Goal: Task Accomplishment & Management: Complete application form

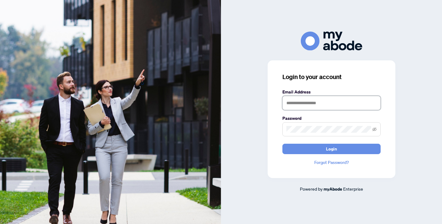
click at [316, 102] on input "text" at bounding box center [331, 103] width 98 height 14
type input "**********"
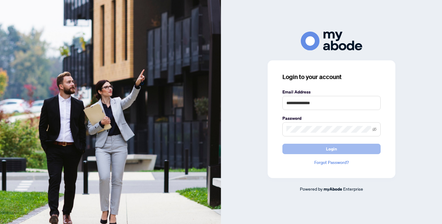
click at [327, 149] on span "Login" at bounding box center [331, 149] width 11 height 10
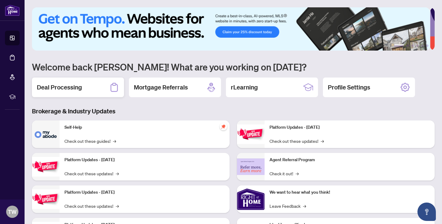
click at [68, 87] on h2 "Deal Processing" at bounding box center [59, 87] width 45 height 9
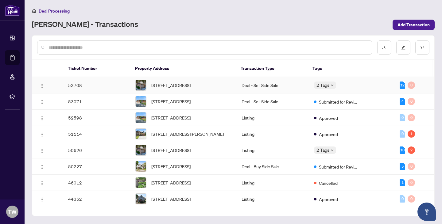
click at [94, 88] on td "53708" at bounding box center [97, 85] width 68 height 16
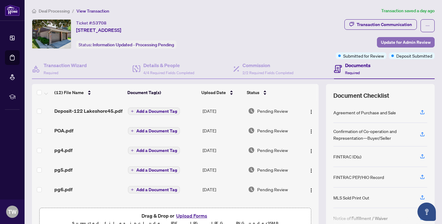
click at [387, 40] on span "Update for Admin Review" at bounding box center [406, 42] width 50 height 10
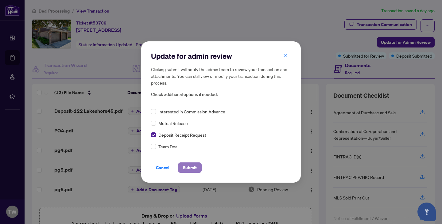
click at [194, 167] on span "Submit" at bounding box center [190, 168] width 14 height 10
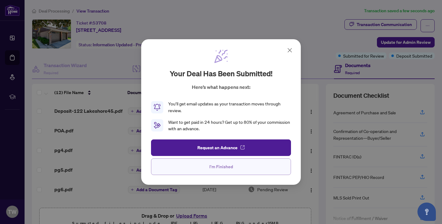
click at [208, 167] on button "I'm Finished" at bounding box center [221, 167] width 140 height 17
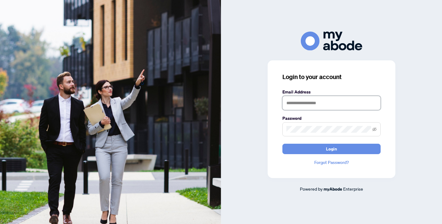
click at [295, 101] on input "text" at bounding box center [331, 103] width 98 height 14
type input "**********"
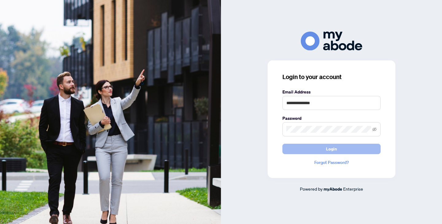
click at [324, 151] on button "Login" at bounding box center [331, 149] width 98 height 10
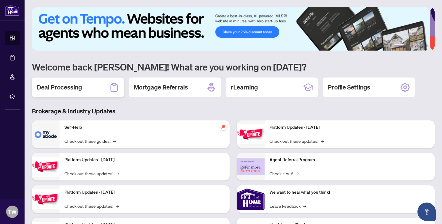
click at [75, 88] on h2 "Deal Processing" at bounding box center [59, 87] width 45 height 9
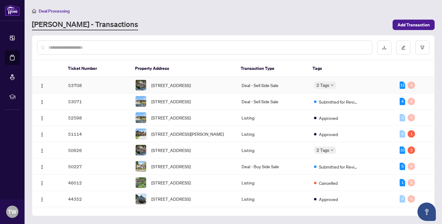
click at [115, 86] on td "53708" at bounding box center [97, 85] width 68 height 16
click at [109, 90] on td "53708" at bounding box center [97, 85] width 68 height 16
